Goal: Task Accomplishment & Management: Manage account settings

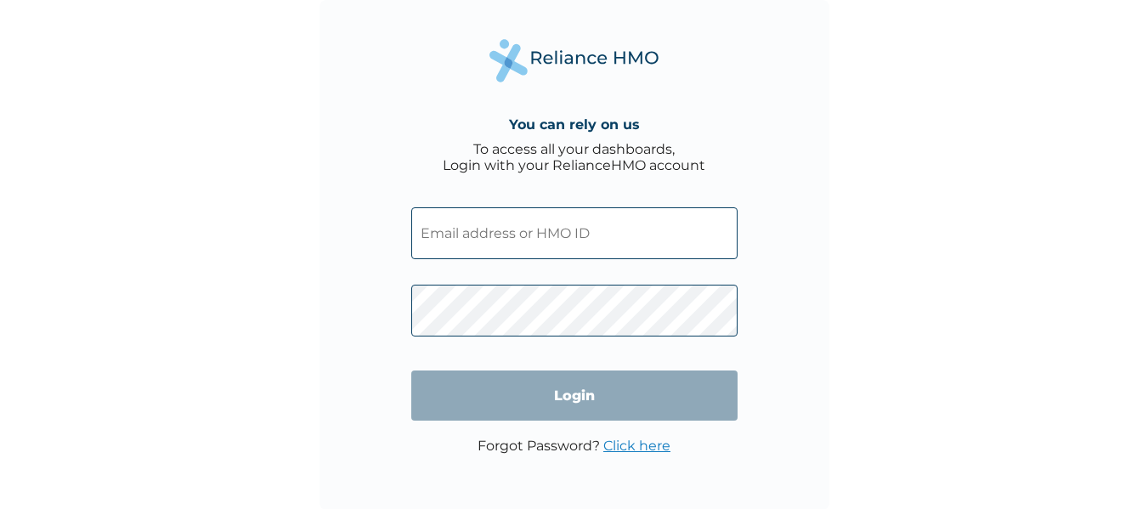
click at [562, 246] on input "text" at bounding box center [574, 233] width 326 height 52
paste input "CVR/10027/A"
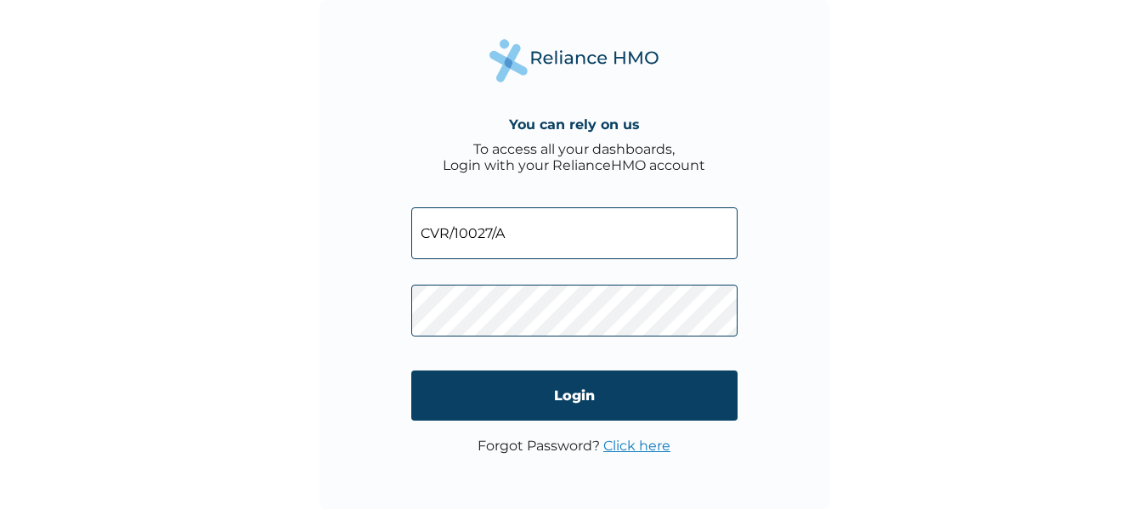
type input "CVR/10027/A"
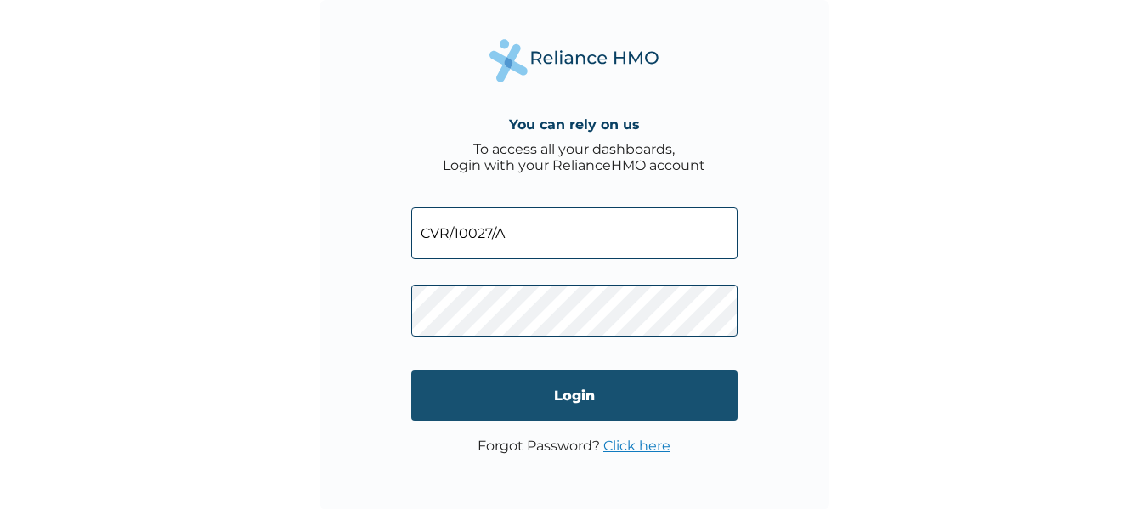
click at [612, 405] on input "Login" at bounding box center [574, 396] width 326 height 50
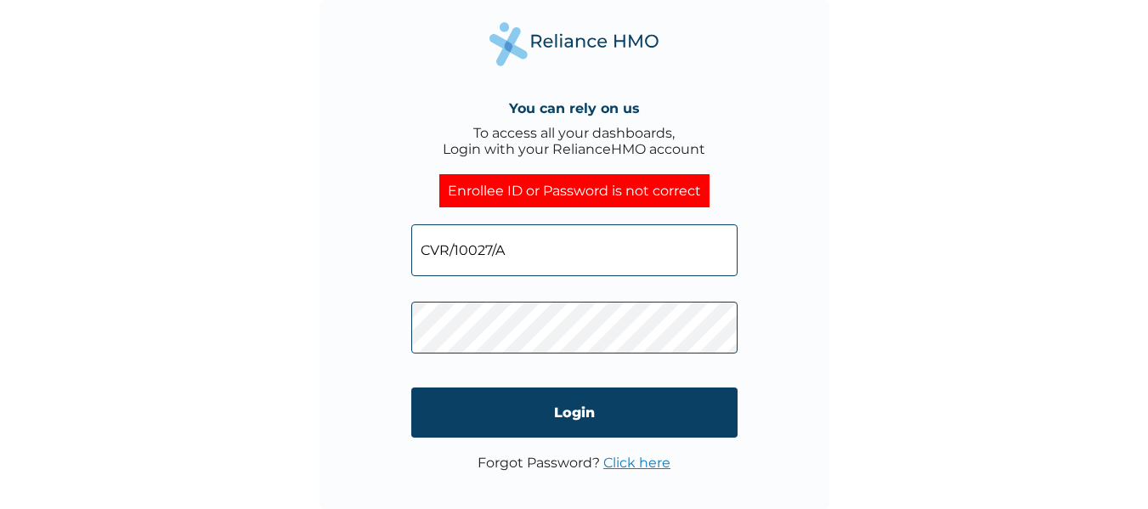
click input "Login" at bounding box center [574, 413] width 326 height 50
click at [629, 456] on link "Click here" at bounding box center [636, 463] width 67 height 16
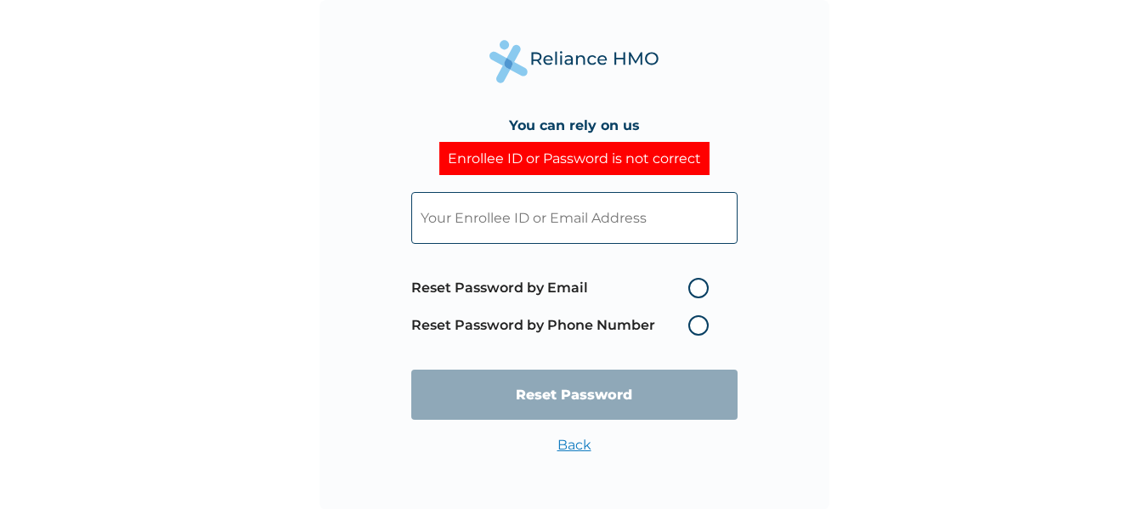
click at [690, 289] on label "Reset Password by Email" at bounding box center [564, 288] width 306 height 20
click at [690, 289] on input "Reset Password by Email" at bounding box center [678, 288] width 27 height 27
radio input "true"
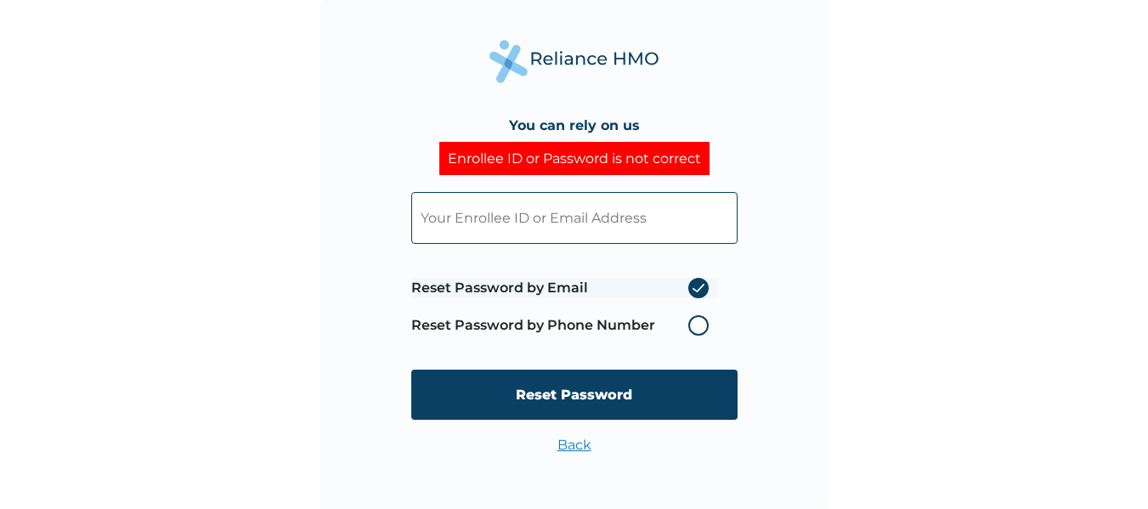
click at [594, 232] on input "text" at bounding box center [574, 218] width 326 height 52
type input "iamodos1@gmail.com"
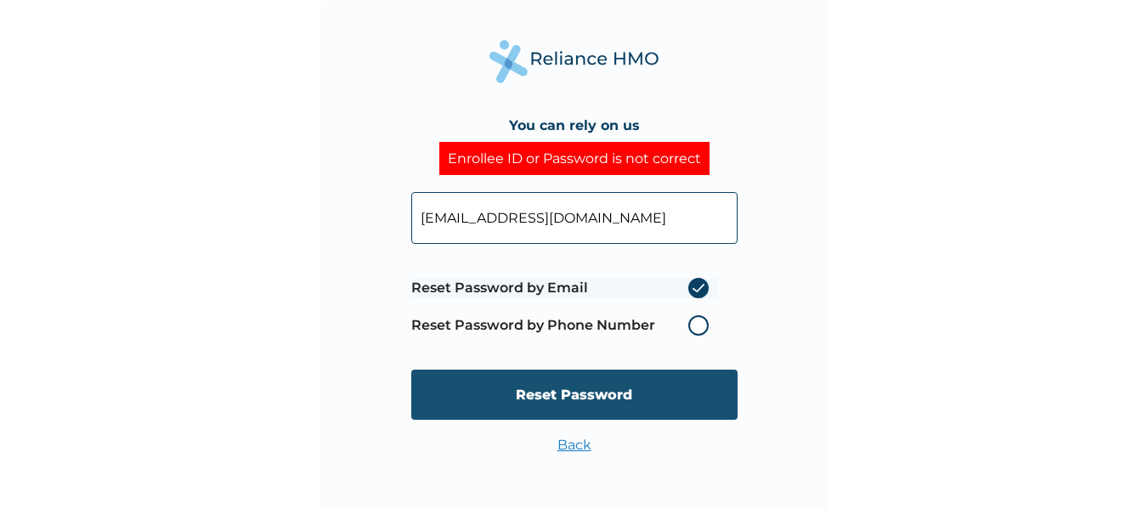
click at [536, 401] on input "Reset Password" at bounding box center [574, 395] width 326 height 50
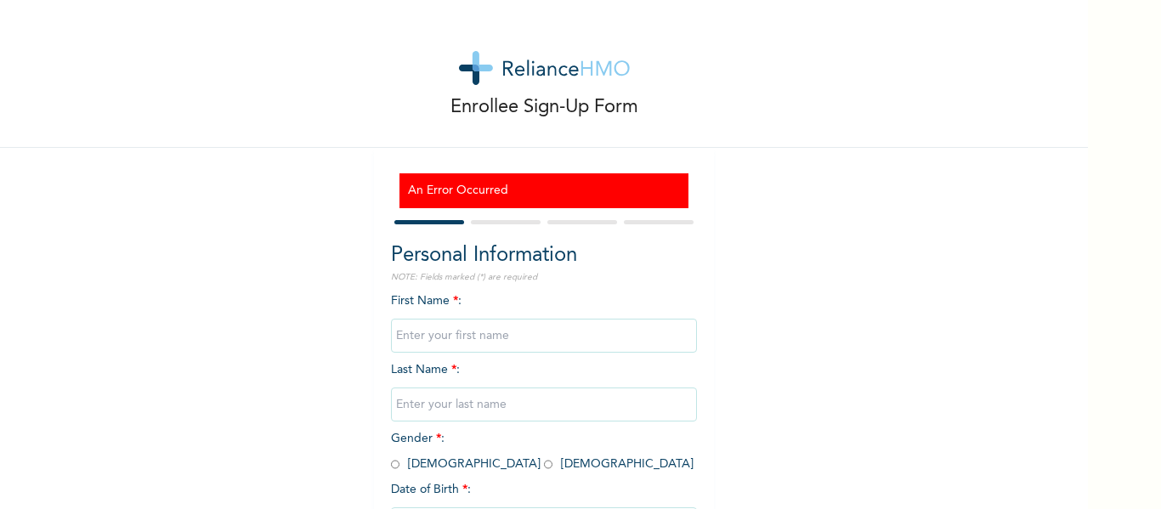
click at [524, 332] on input "text" at bounding box center [544, 336] width 306 height 34
type input "Odomero"
type input "Emeleze"
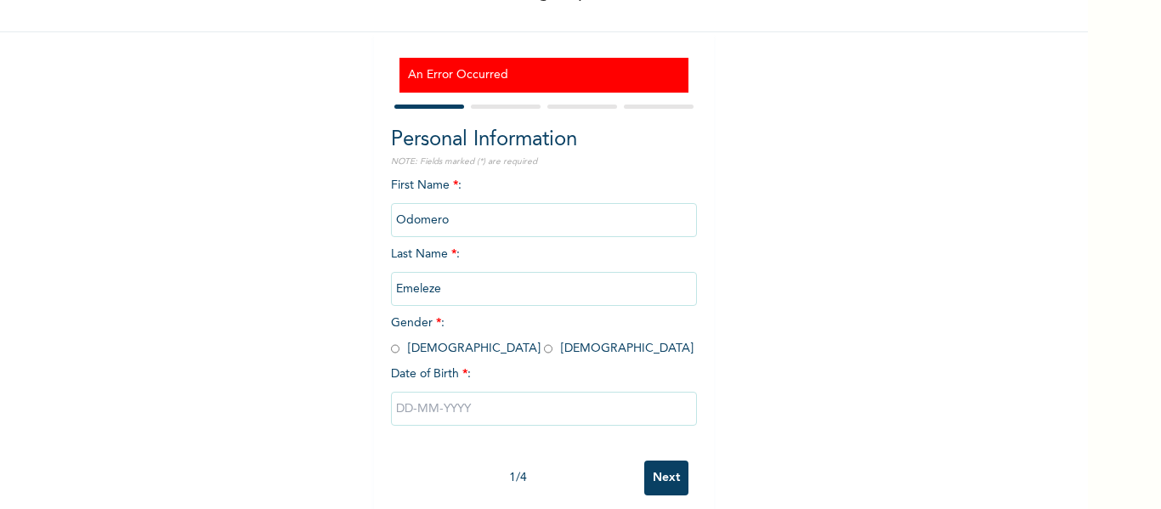
scroll to position [136, 0]
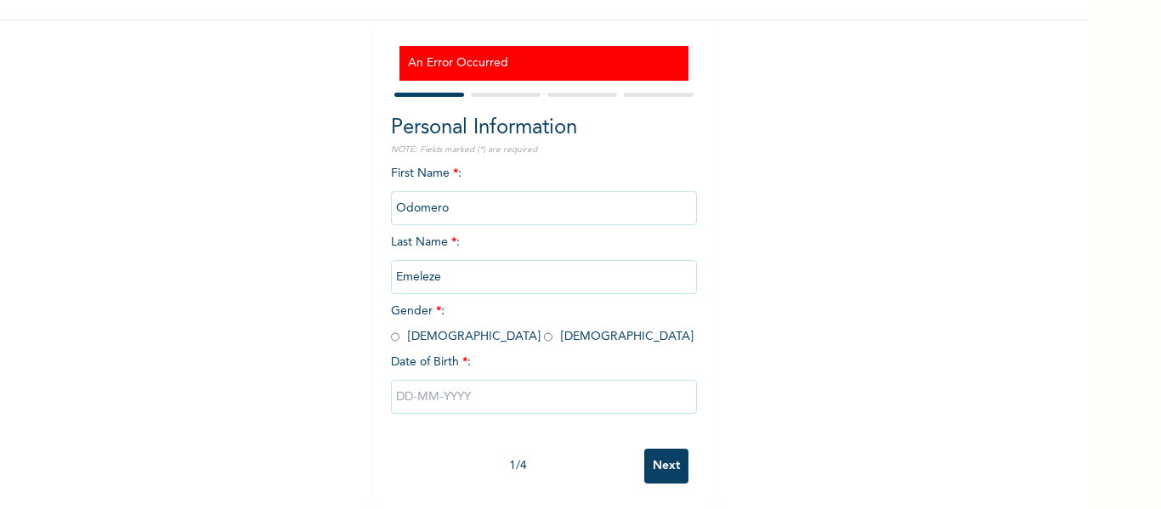
click at [391, 330] on input "radio" at bounding box center [395, 337] width 8 height 16
radio input "true"
click at [430, 382] on input "text" at bounding box center [544, 397] width 306 height 34
select select "8"
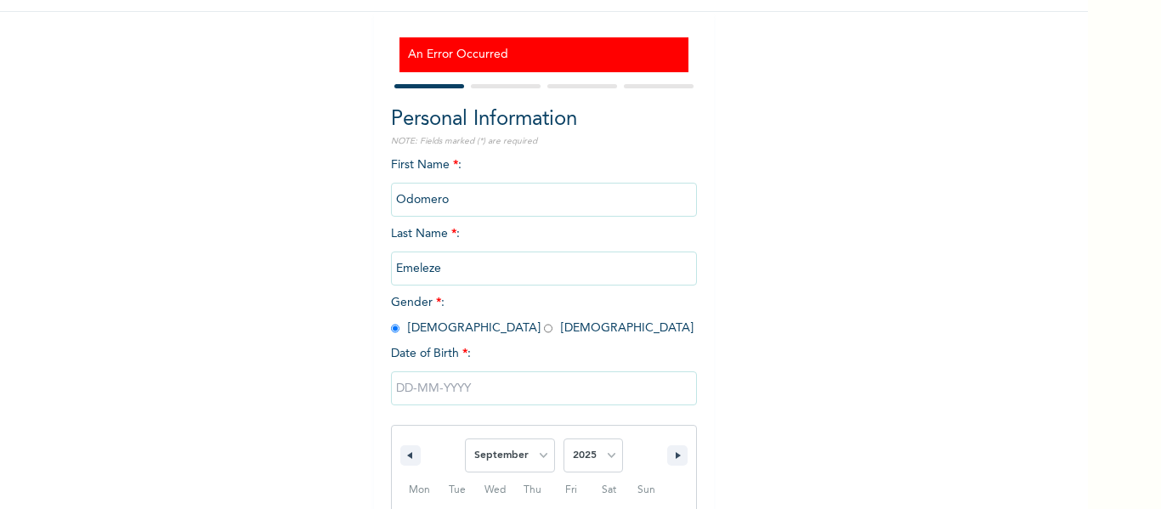
scroll to position [315, 0]
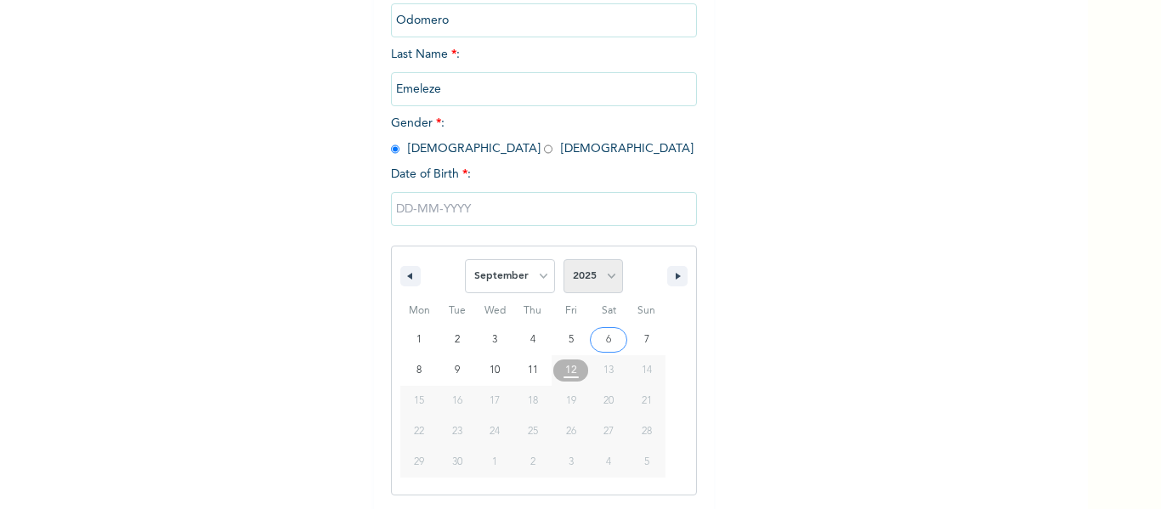
click at [602, 280] on select "2025 2024 2023 2022 2021 2020 2019 2018 2017 2016 2015 2014 2013 2012 2011 2010…" at bounding box center [592, 276] width 59 height 34
select select "1983"
click at [563, 260] on select "2025 2024 2023 2022 2021 2020 2019 2018 2017 2016 2015 2014 2013 2012 2011 2010…" at bounding box center [592, 276] width 59 height 34
click at [535, 271] on select "January February March April May June July August September October November De…" at bounding box center [510, 276] width 90 height 34
select select "5"
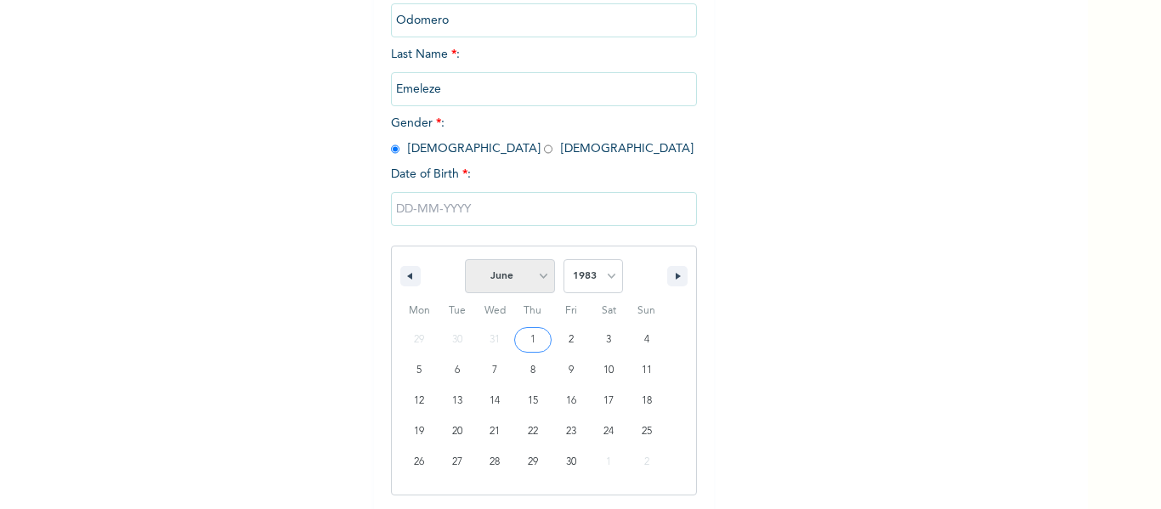
click at [465, 260] on select "January February March April May June July August September October November De…" at bounding box center [510, 276] width 90 height 34
type input "06/05/1983"
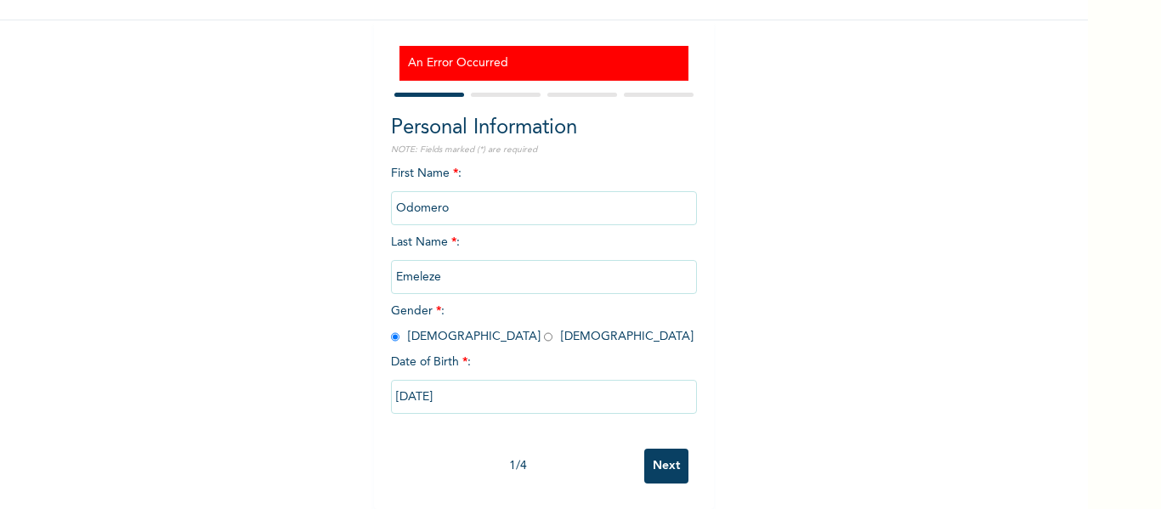
scroll to position [140, 0]
click at [656, 460] on input "Next" at bounding box center [666, 466] width 44 height 35
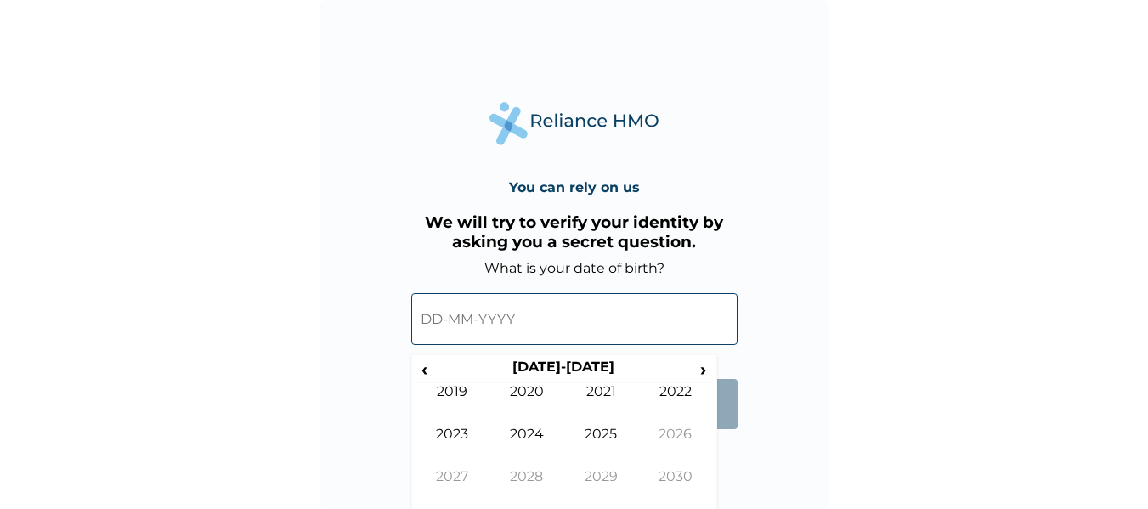
click at [677, 309] on input "text" at bounding box center [574, 319] width 326 height 52
click at [423, 366] on span "‹" at bounding box center [425, 369] width 18 height 21
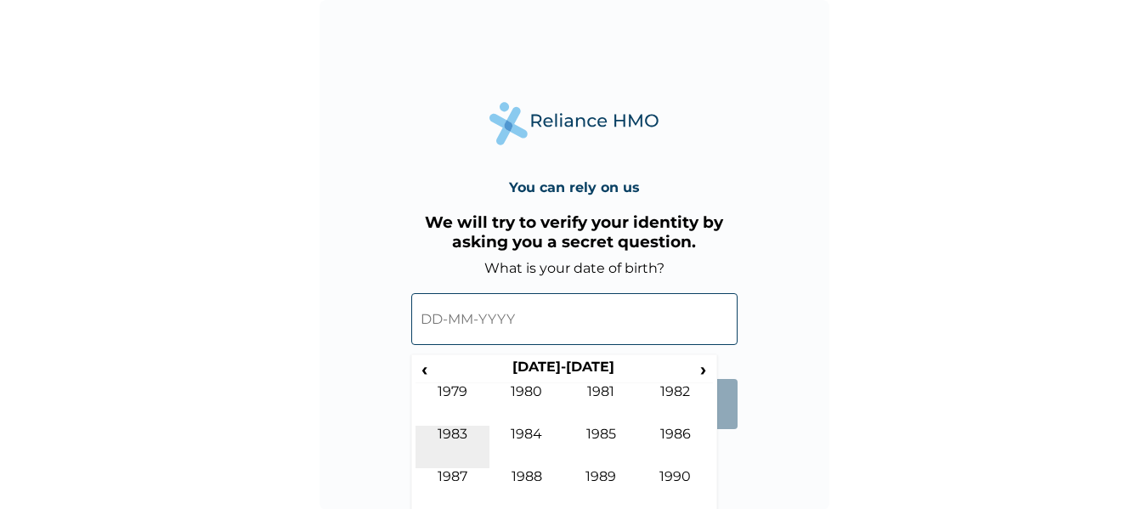
click at [465, 430] on td "1983" at bounding box center [453, 447] width 75 height 42
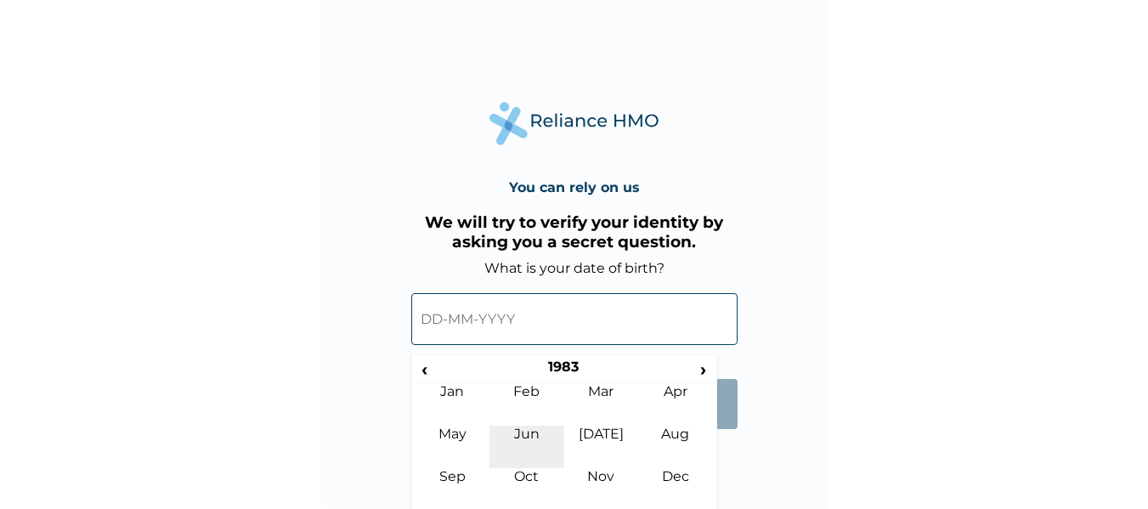
click at [521, 428] on td "Jun" at bounding box center [527, 447] width 75 height 42
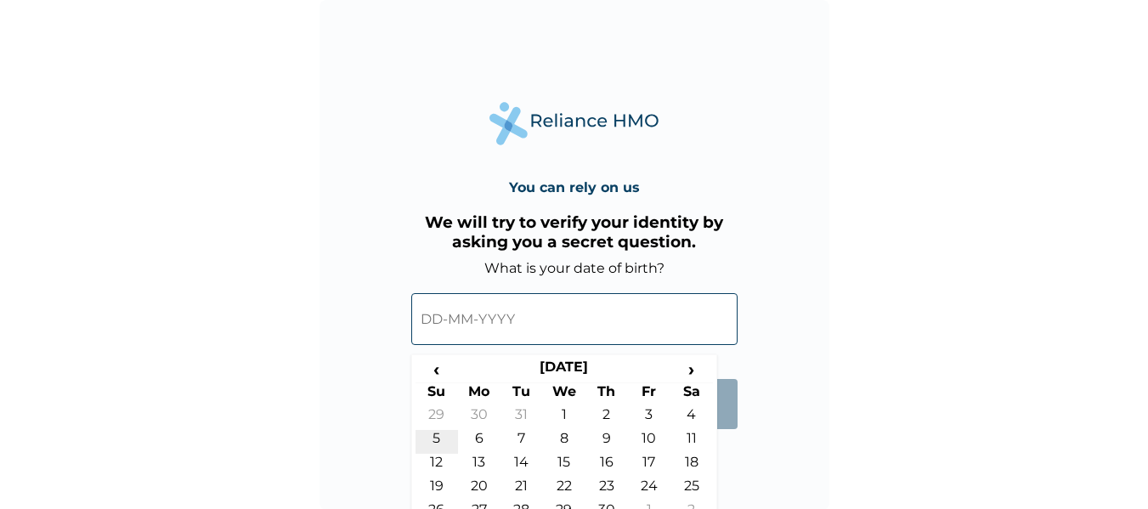
click at [435, 433] on td "5" at bounding box center [437, 442] width 42 height 24
type input "05-06-1983"
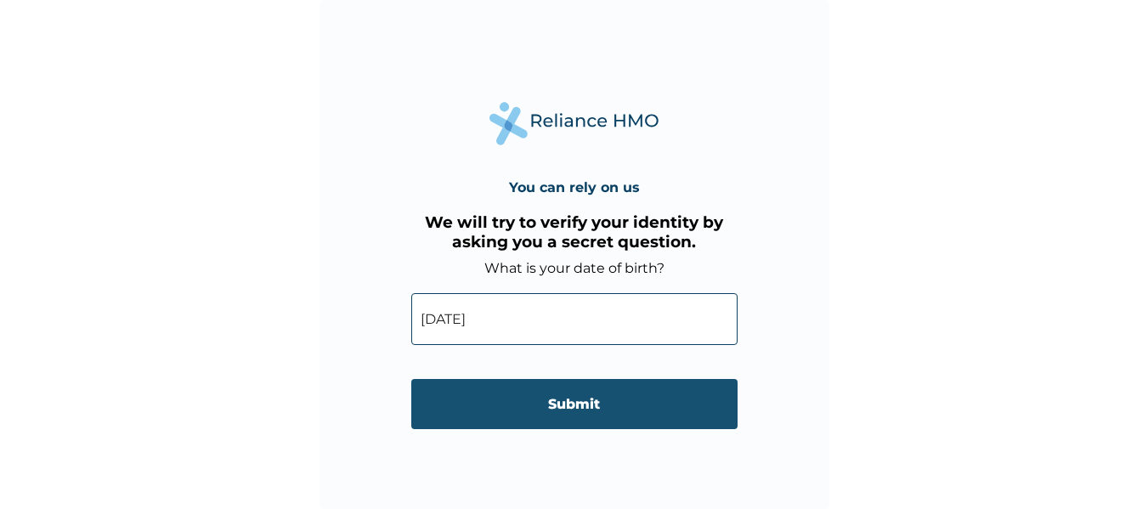
click at [527, 401] on input "Submit" at bounding box center [574, 404] width 326 height 50
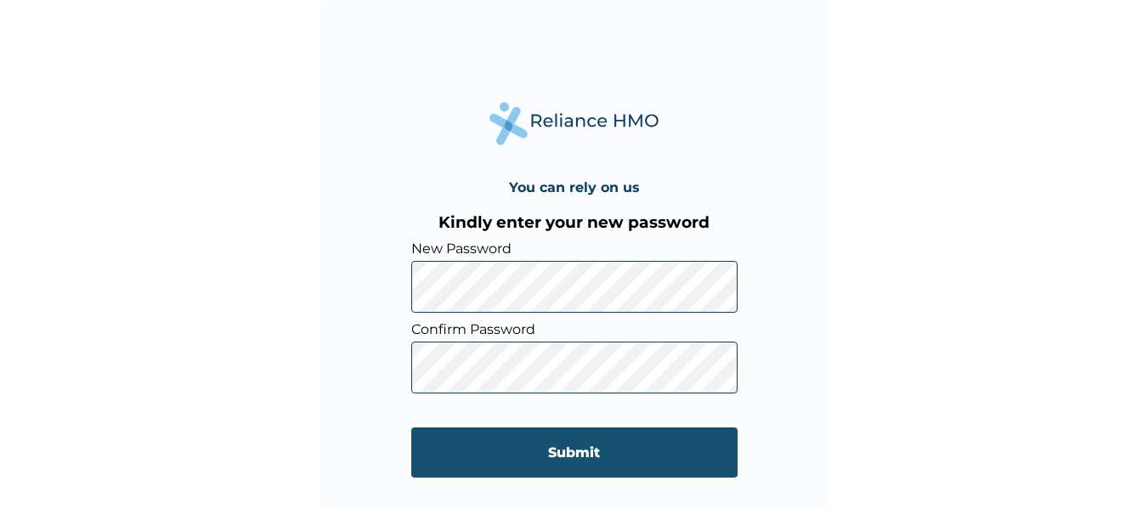
click at [661, 432] on input "Submit" at bounding box center [574, 453] width 326 height 50
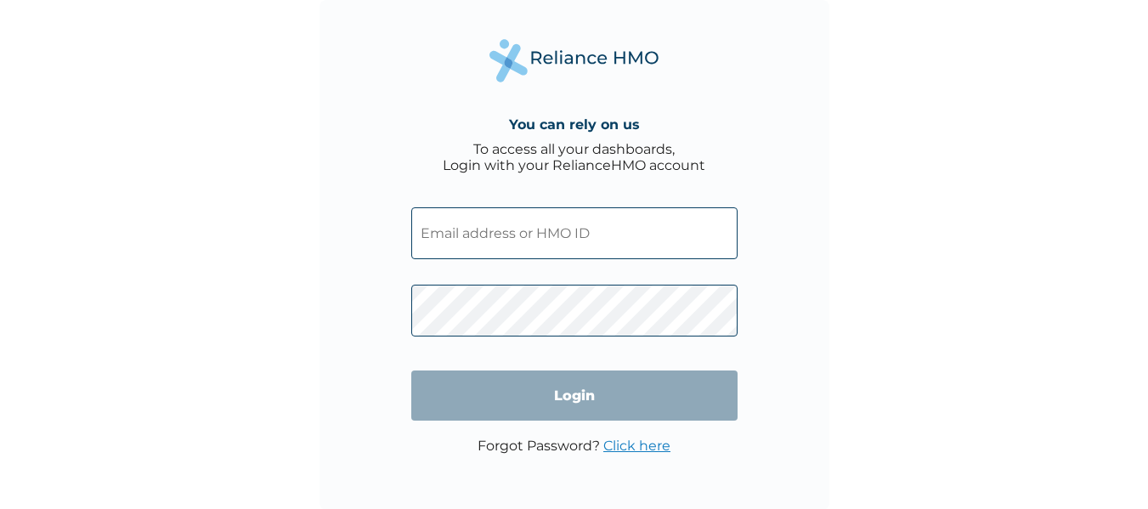
click at [642, 231] on input "text" at bounding box center [574, 233] width 326 height 52
type input "[EMAIL_ADDRESS][DOMAIN_NAME]"
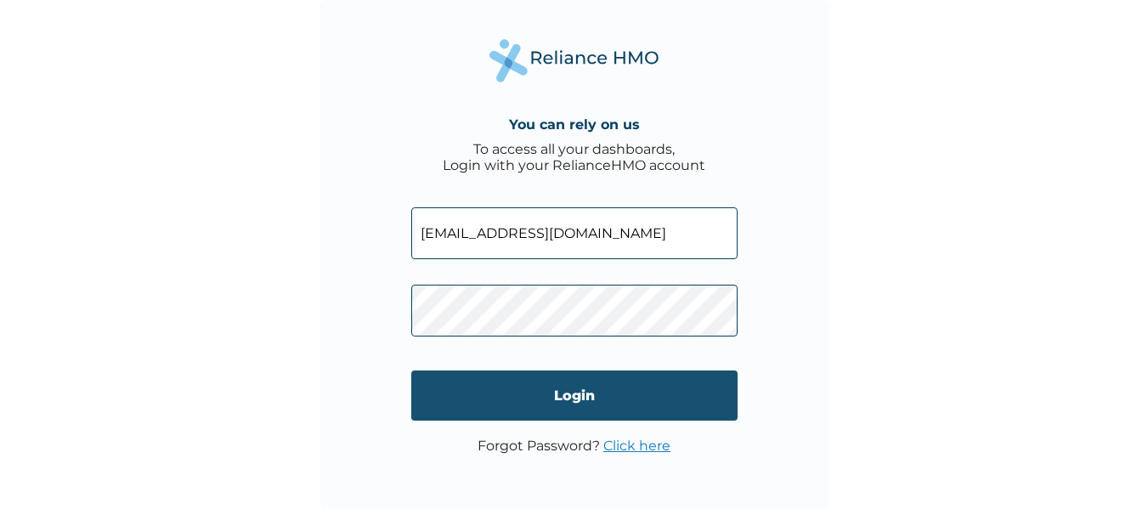
click at [560, 384] on input "Login" at bounding box center [574, 396] width 326 height 50
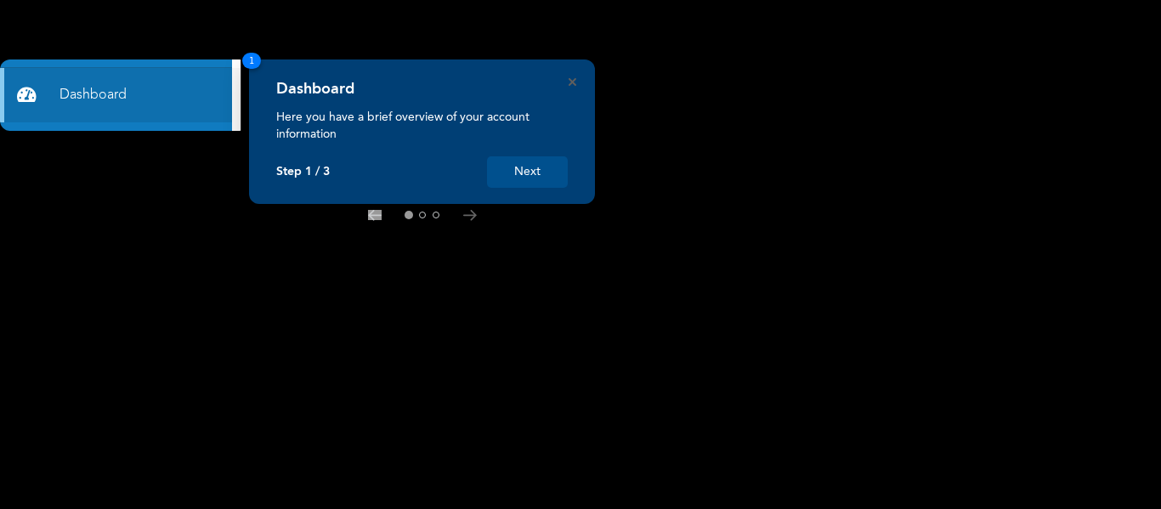
click at [518, 167] on button "Next" at bounding box center [527, 171] width 81 height 31
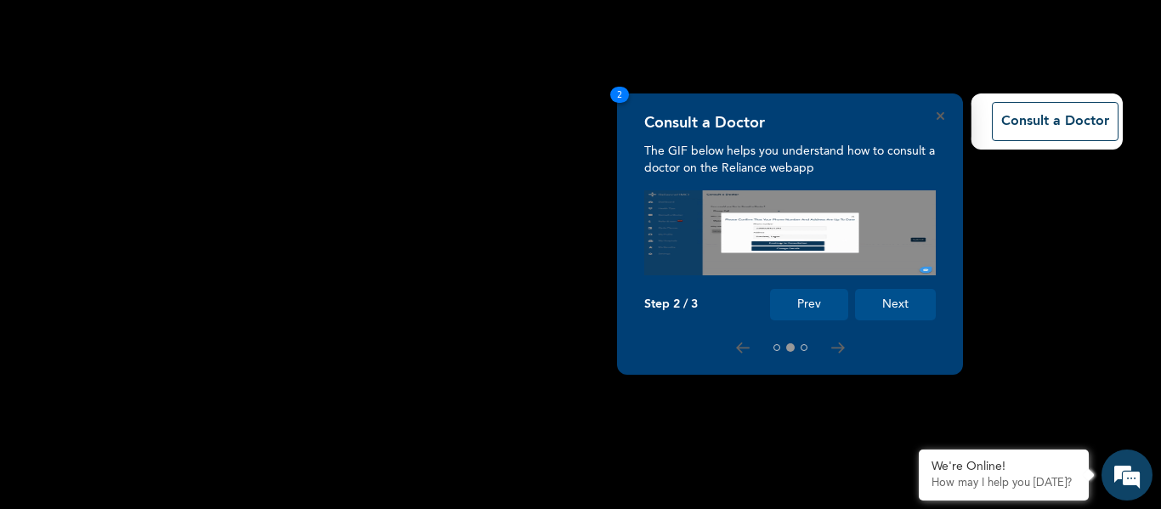
click at [902, 302] on button "Next" at bounding box center [895, 304] width 81 height 31
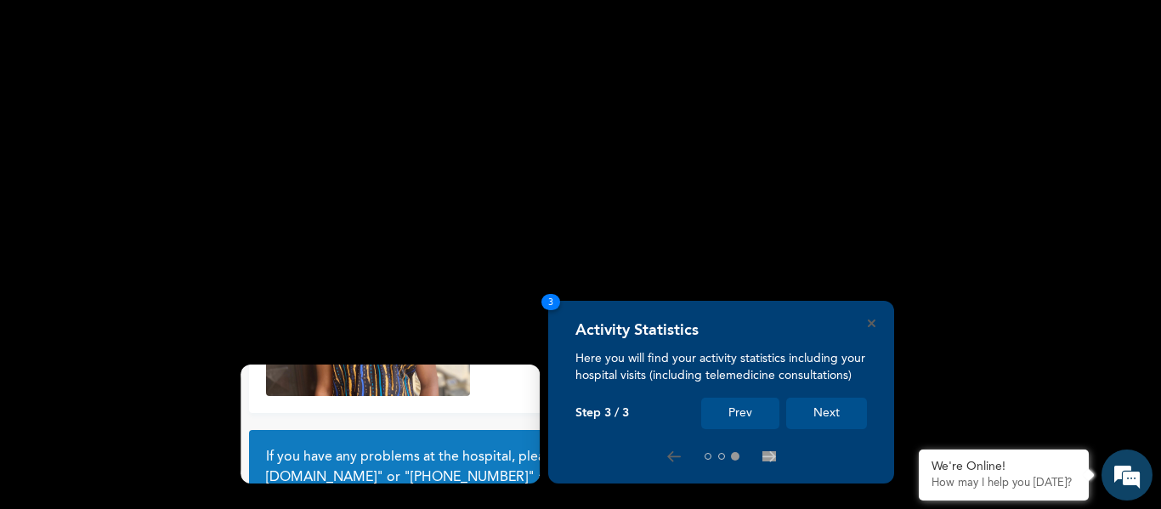
scroll to position [149, 0]
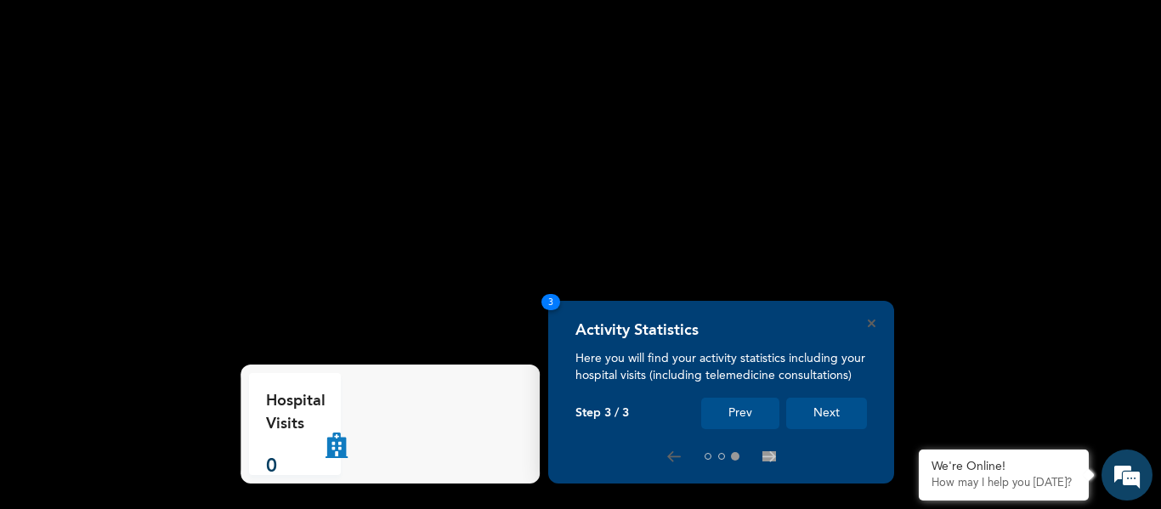
click at [822, 406] on button "Next" at bounding box center [826, 413] width 81 height 31
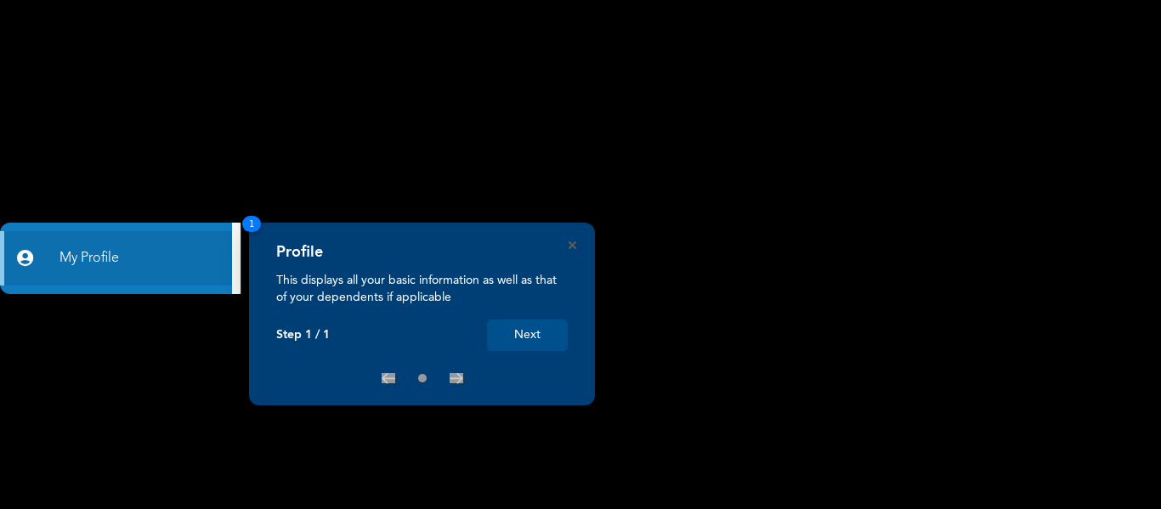
click at [505, 341] on button "Next" at bounding box center [527, 335] width 81 height 31
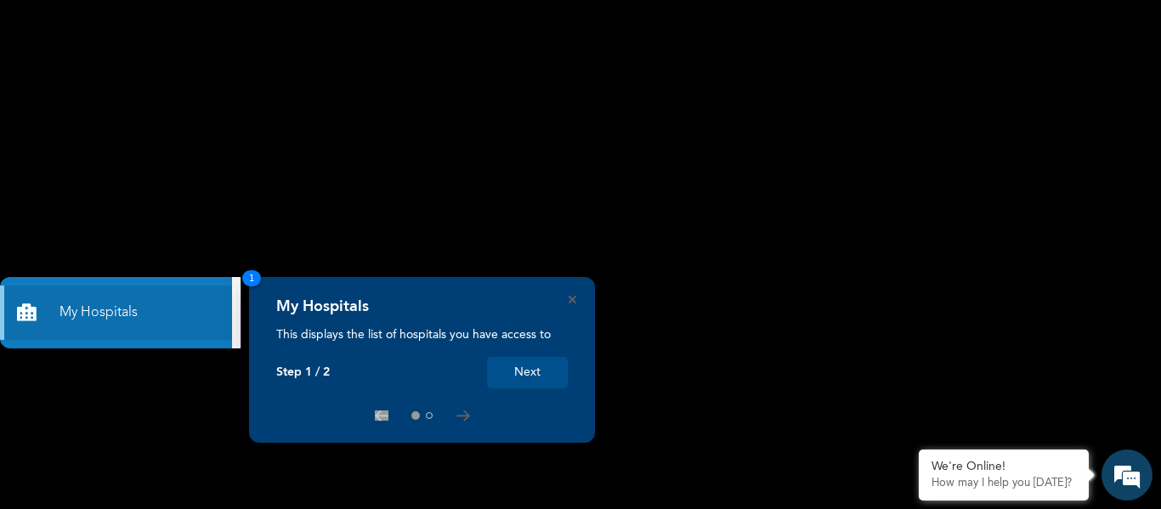
click at [539, 377] on button "Next" at bounding box center [527, 372] width 81 height 31
click at [506, 508] on div "My Hospitals This displays the list of hospitals you have access to Step 1 / 2 …" at bounding box center [580, 509] width 1161 height 0
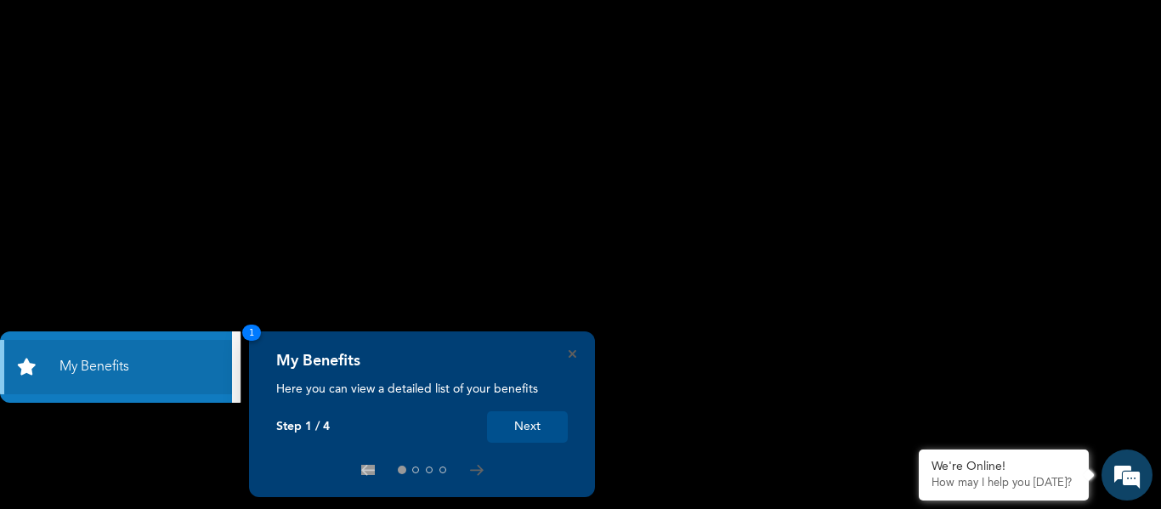
click at [572, 348] on div "My Benefits Here you can view a detailed list of your benefits Step 1 / 4 Next 1" at bounding box center [422, 414] width 346 height 166
click at [533, 428] on button "Next" at bounding box center [527, 426] width 81 height 31
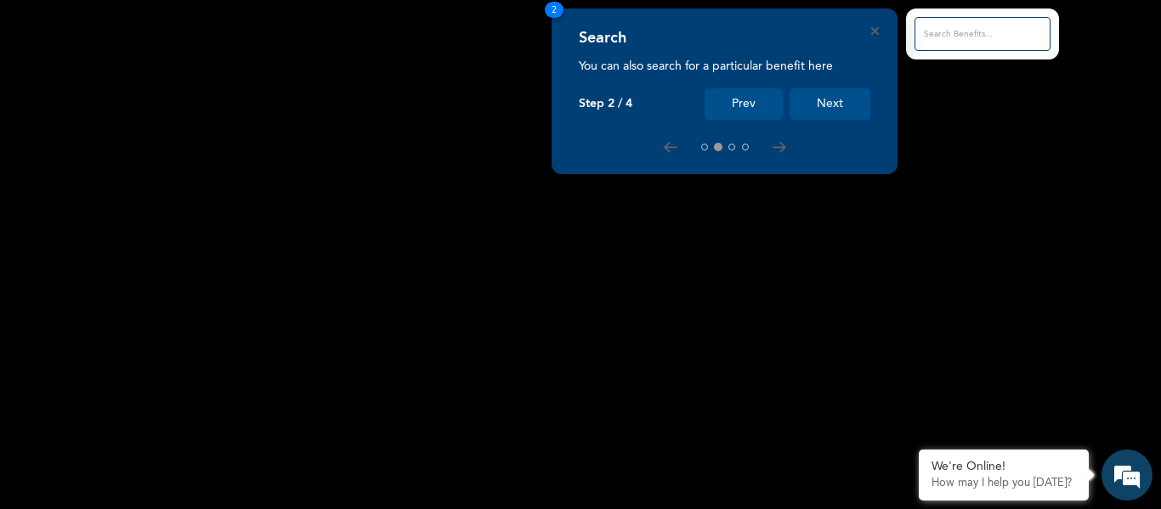
click at [803, 105] on button "Next" at bounding box center [830, 103] width 81 height 31
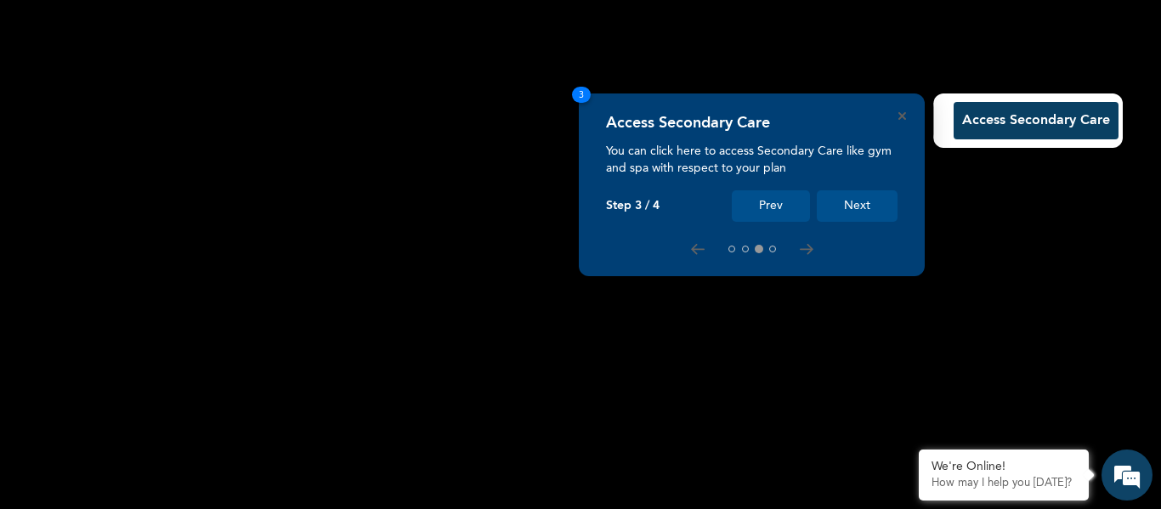
click at [835, 203] on button "Next" at bounding box center [857, 205] width 81 height 31
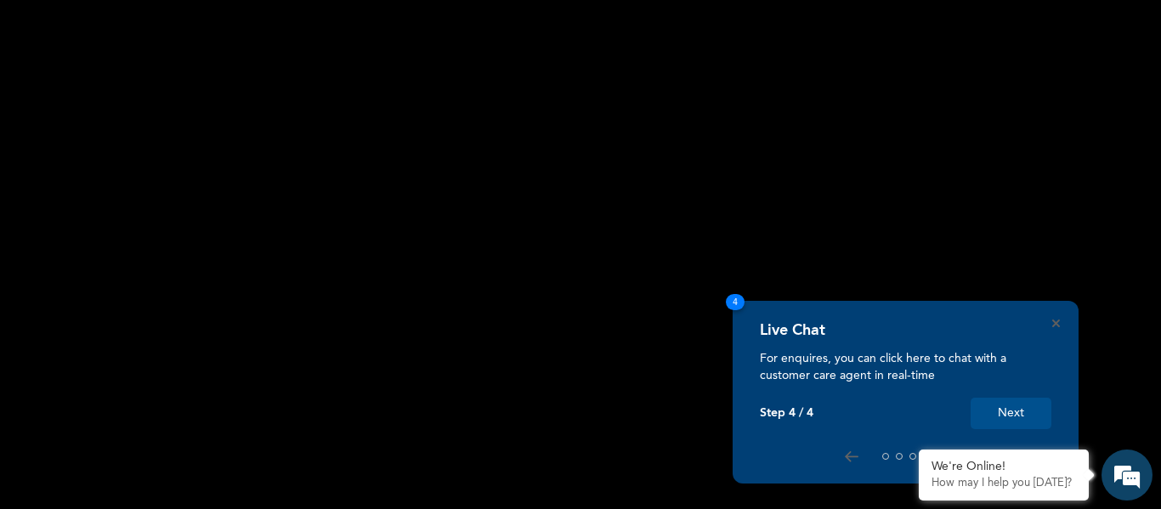
click at [993, 403] on button "Next" at bounding box center [1011, 413] width 81 height 31
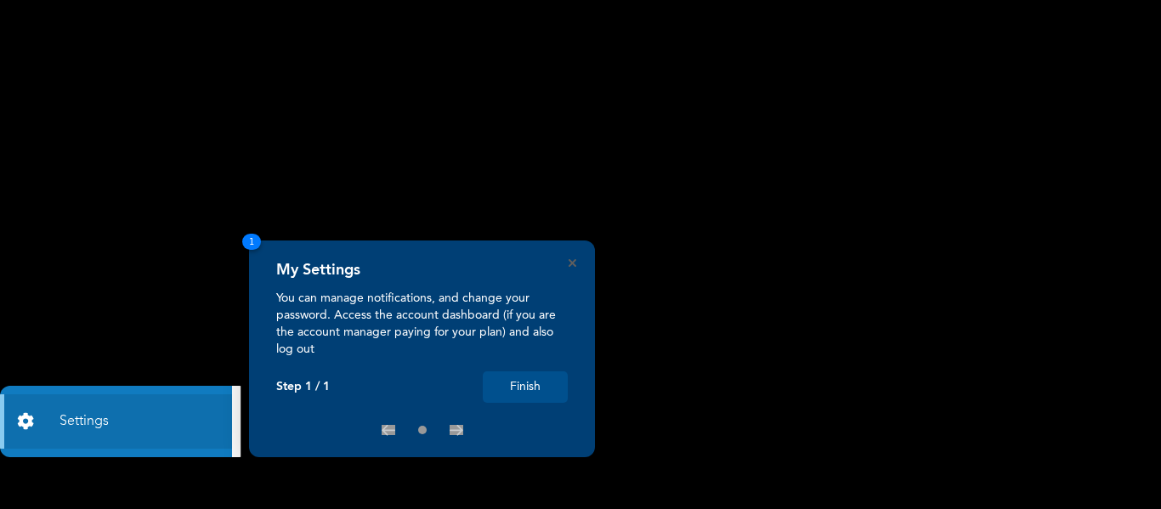
click at [535, 385] on button "Finish" at bounding box center [525, 386] width 85 height 31
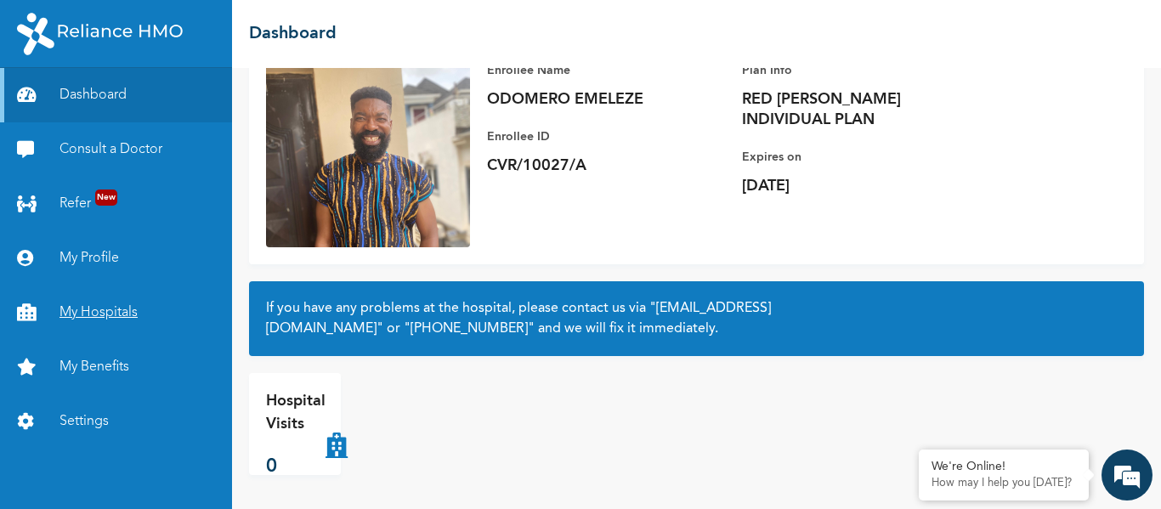
click at [109, 313] on link "My Hospitals" at bounding box center [116, 313] width 232 height 54
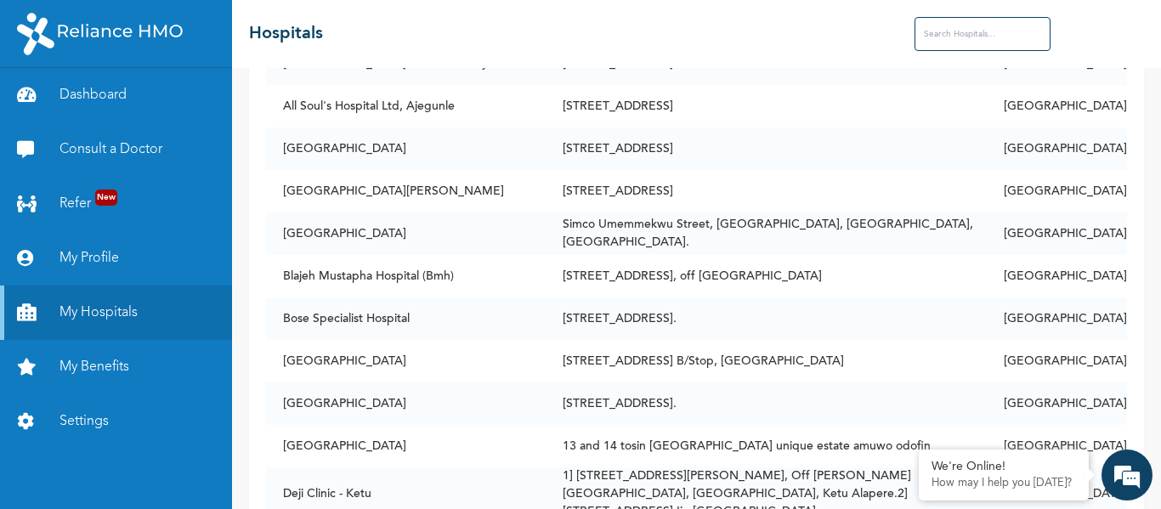
scroll to position [1132, 0]
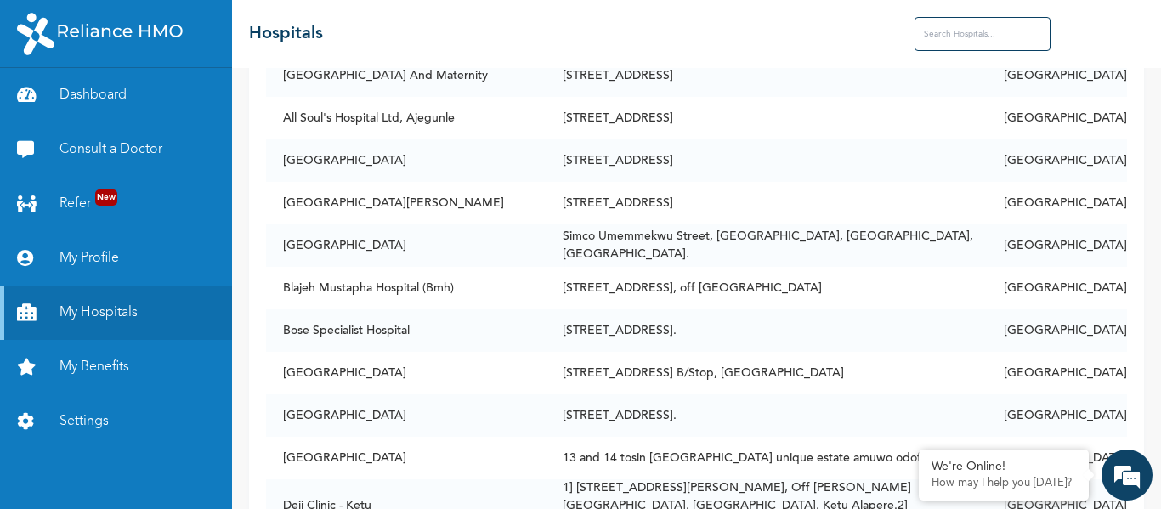
click at [936, 37] on input "text" at bounding box center [983, 34] width 136 height 34
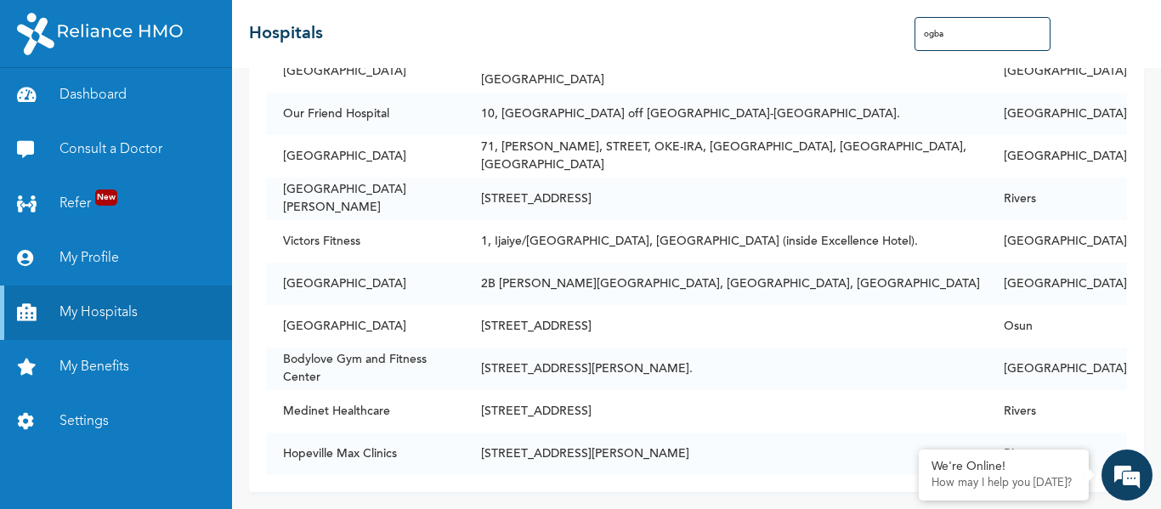
scroll to position [490, 0]
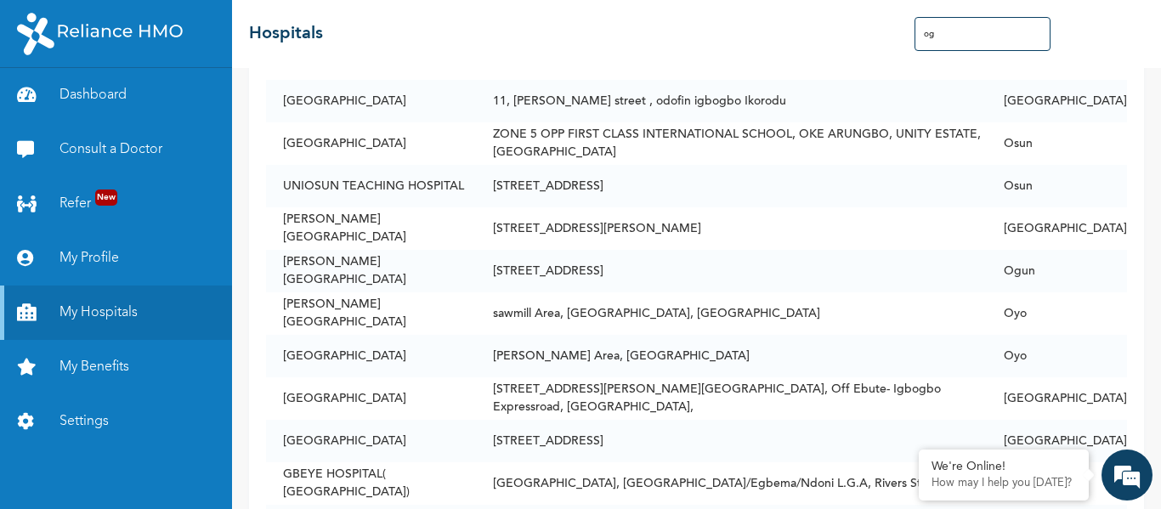
type input "o"
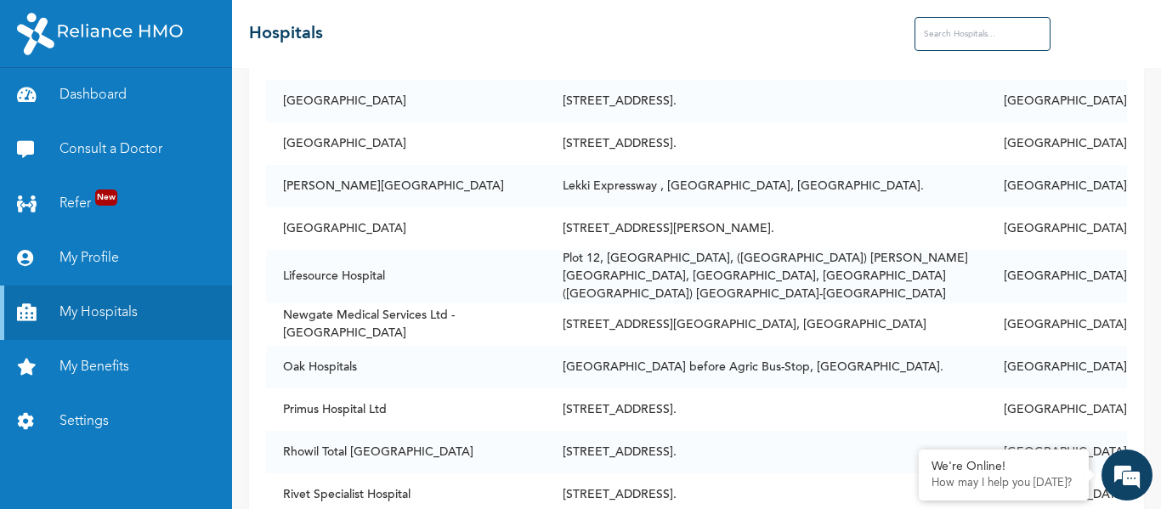
click at [949, 37] on input "text" at bounding box center [983, 34] width 136 height 34
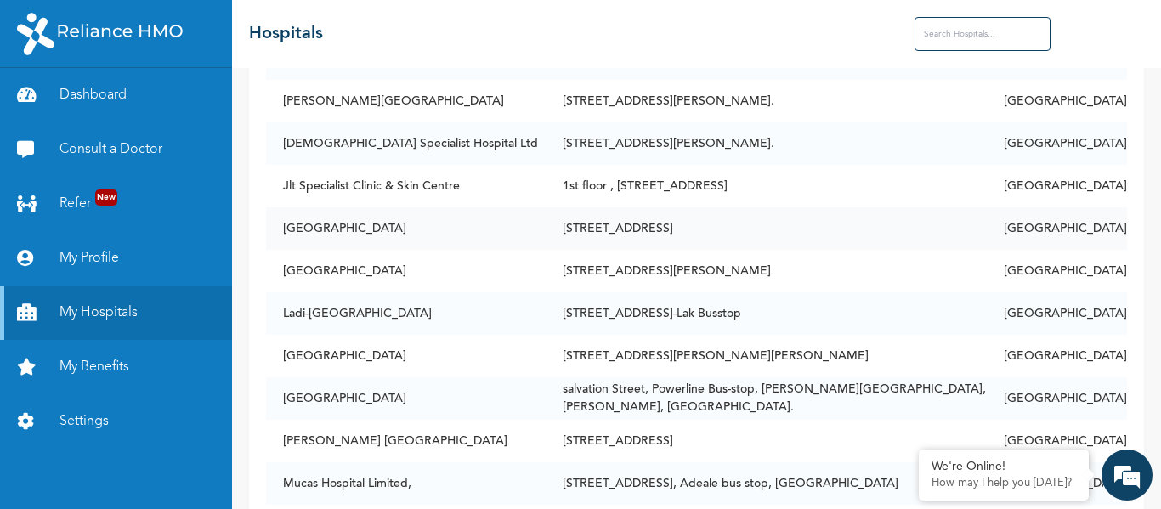
scroll to position [2194, 0]
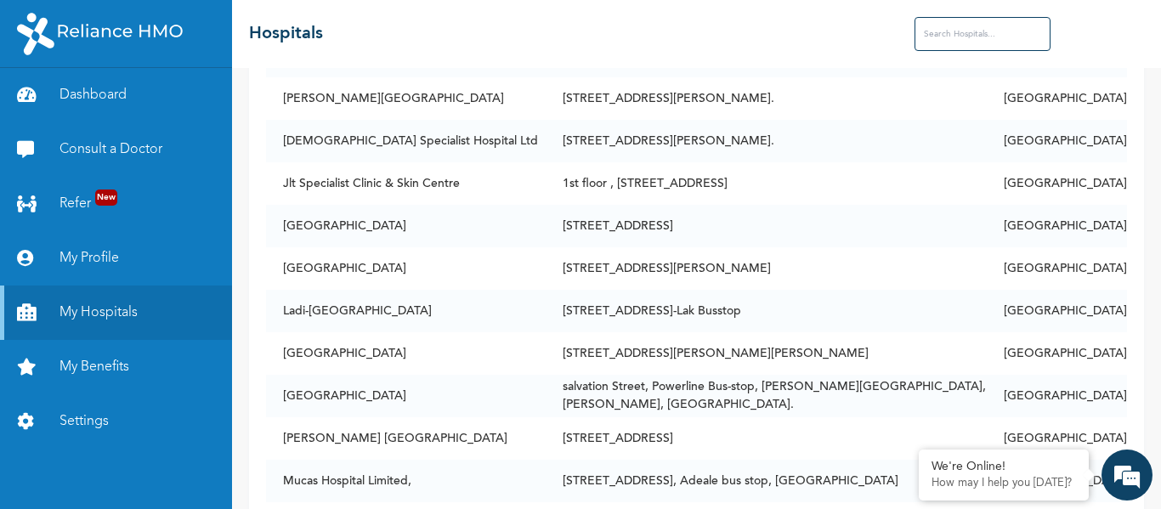
click at [403, 19] on div "☰ Hospitals" at bounding box center [696, 34] width 929 height 68
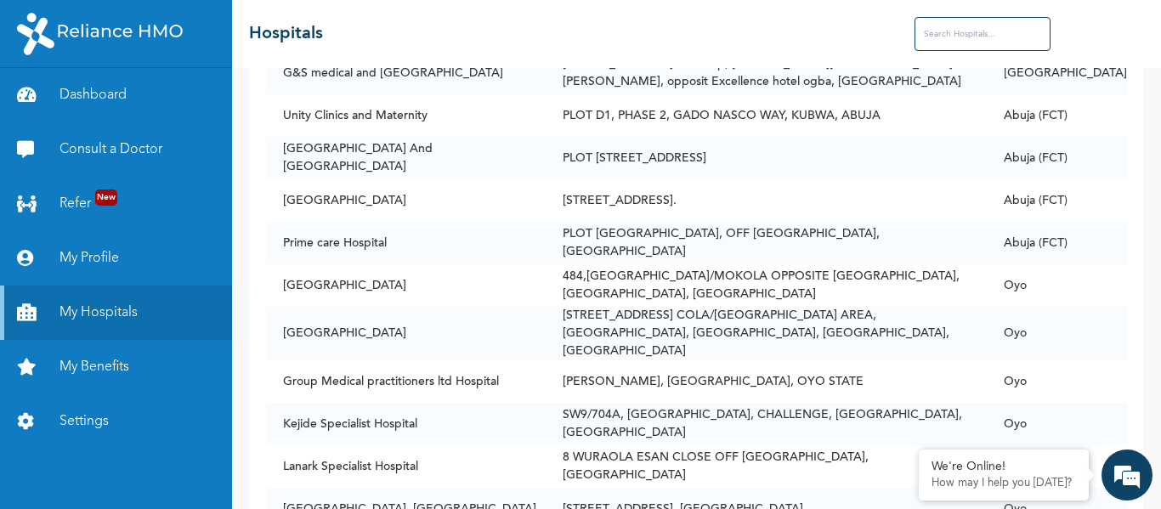
scroll to position [4653, 0]
click at [109, 111] on link "Dashboard" at bounding box center [116, 95] width 232 height 54
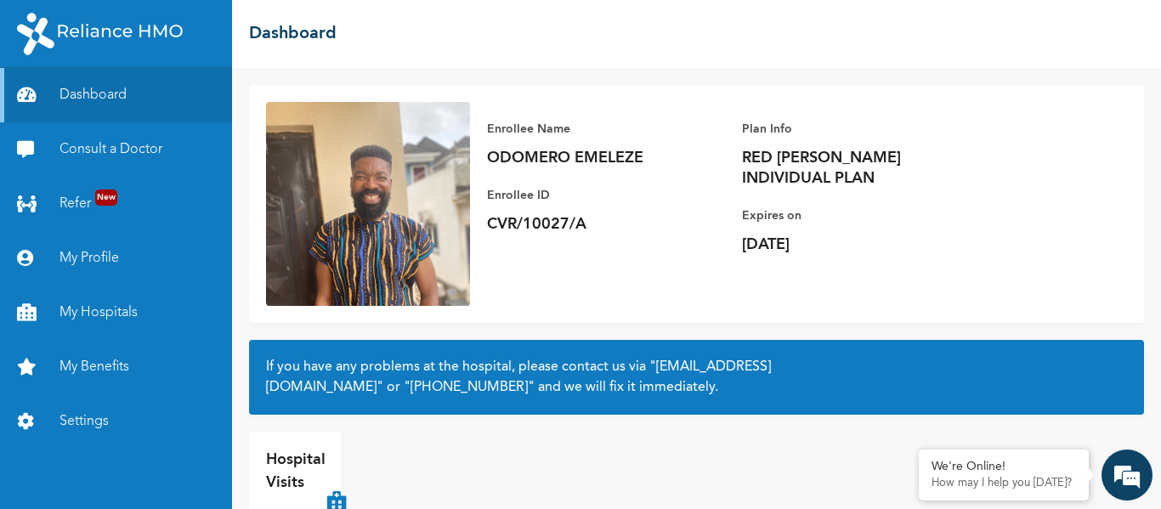
scroll to position [89, 0]
